Goal: Find specific page/section: Find specific page/section

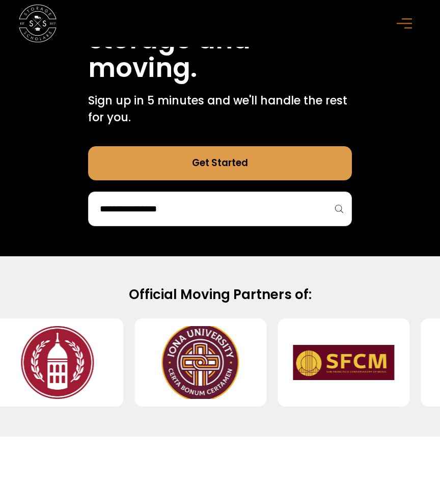
scroll to position [510, 0]
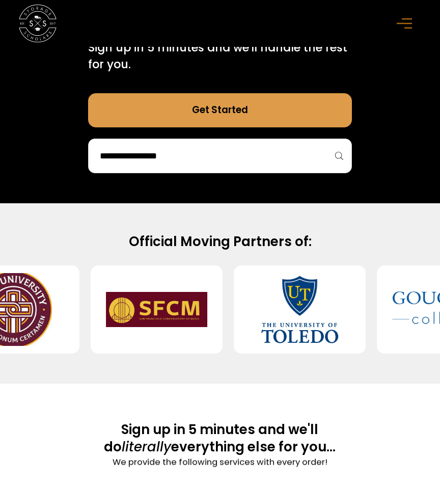
click at [237, 167] on div at bounding box center [220, 155] width 264 height 35
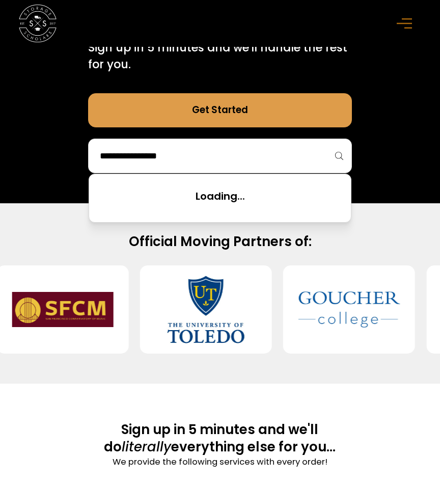
click at [228, 162] on input "search" at bounding box center [220, 155] width 242 height 17
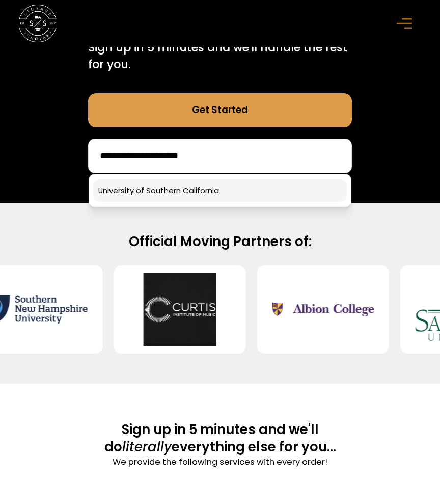
type input "**********"
click at [195, 196] on link at bounding box center [219, 190] width 253 height 22
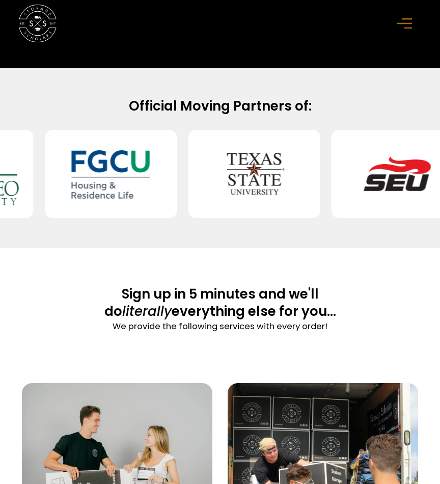
scroll to position [926, 0]
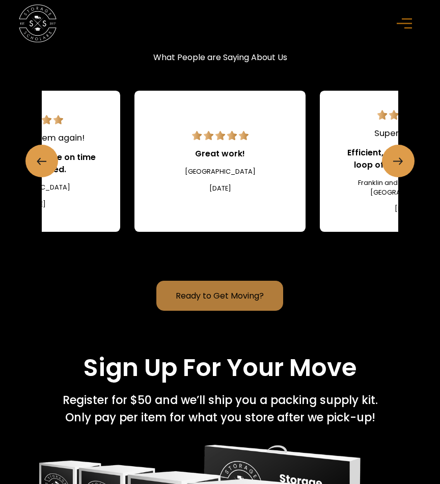
scroll to position [1782, 0]
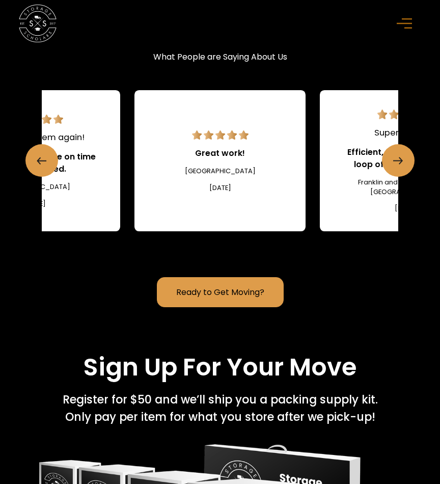
click at [405, 19] on rect "menu" at bounding box center [407, 19] width 10 height 2
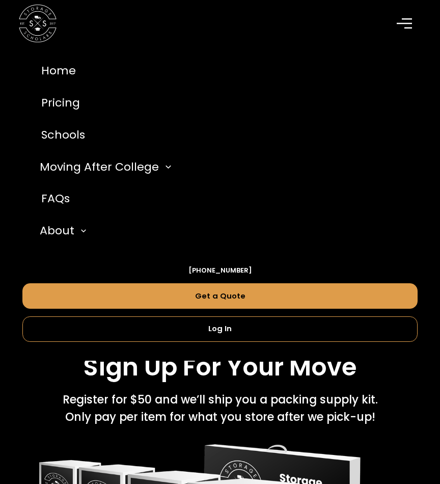
click at [404, 28] on rect "menu" at bounding box center [408, 28] width 8 height 2
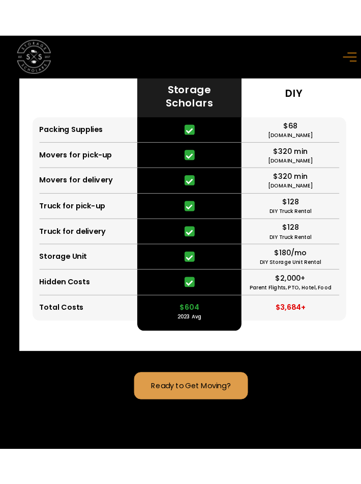
scroll to position [2606, 0]
